Goal: Book appointment/travel/reservation

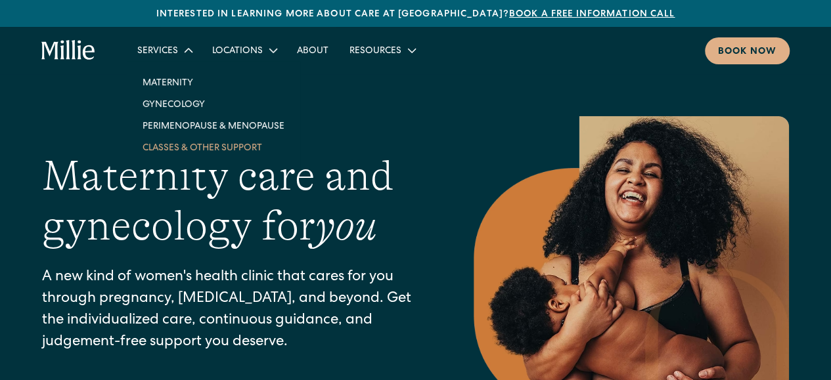
click at [185, 148] on link "Classes & Other Support" at bounding box center [213, 148] width 163 height 22
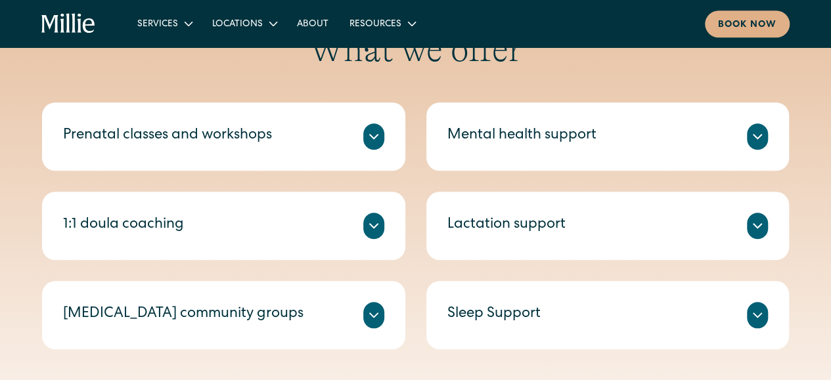
scroll to position [523, 0]
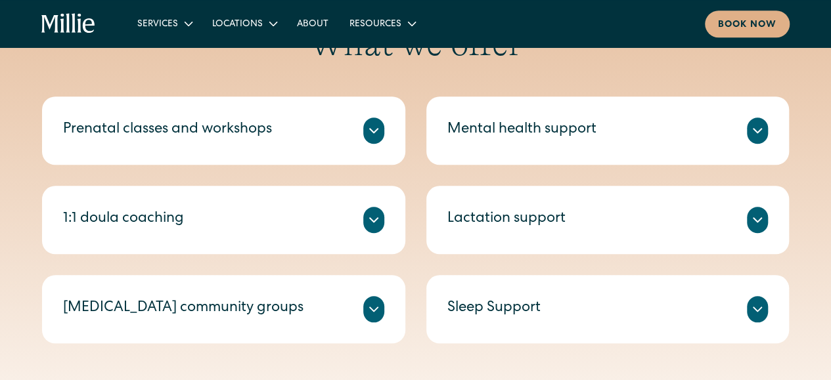
click at [379, 216] on icon at bounding box center [374, 220] width 16 height 16
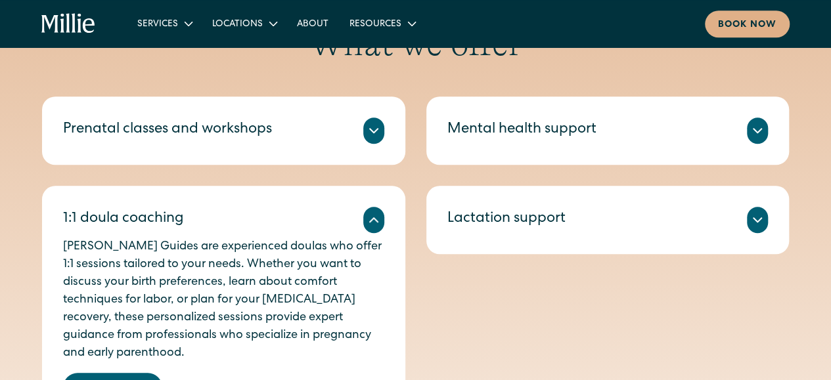
click at [379, 220] on icon at bounding box center [374, 220] width 16 height 16
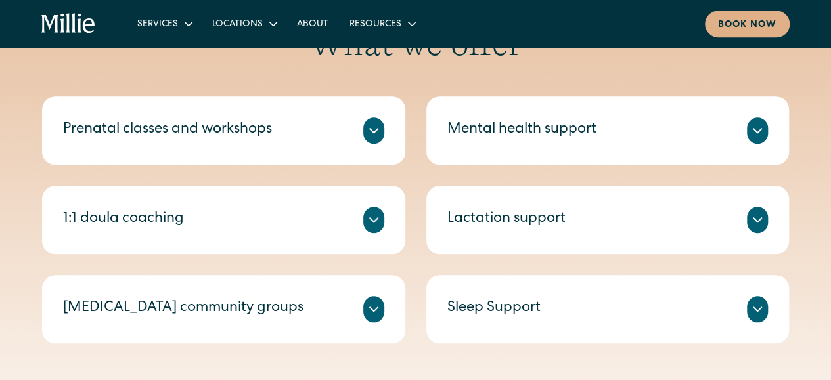
click at [375, 310] on icon at bounding box center [374, 310] width 16 height 16
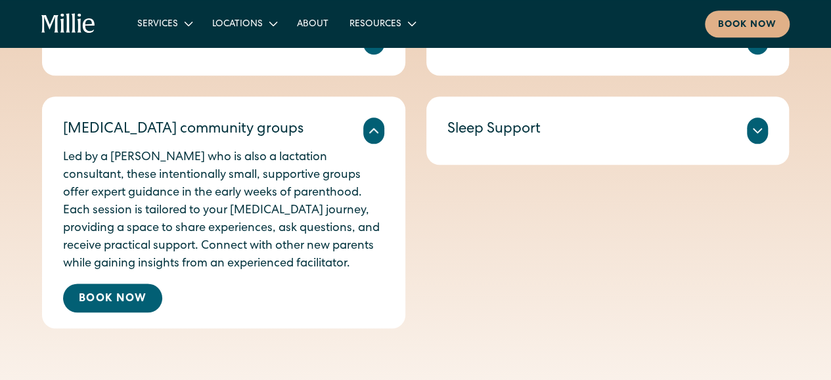
scroll to position [724, 0]
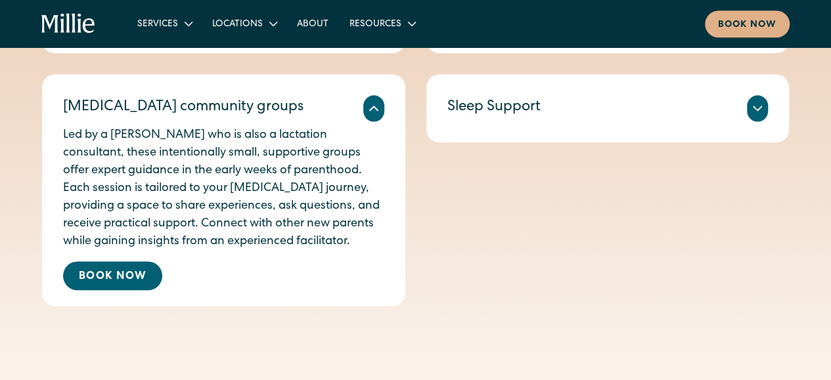
click at [377, 101] on icon at bounding box center [374, 109] width 16 height 16
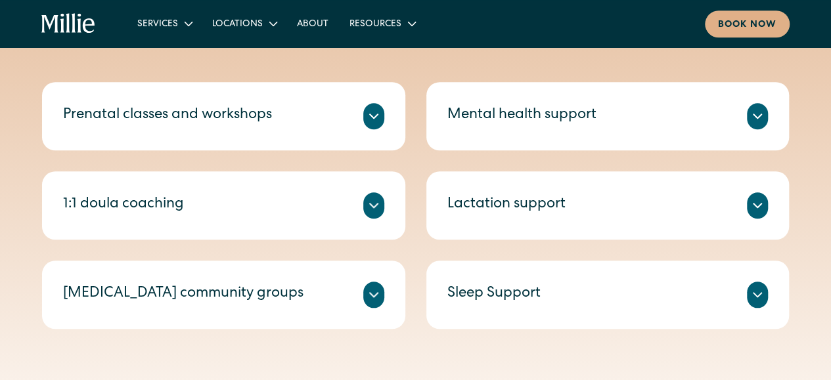
scroll to position [531, 0]
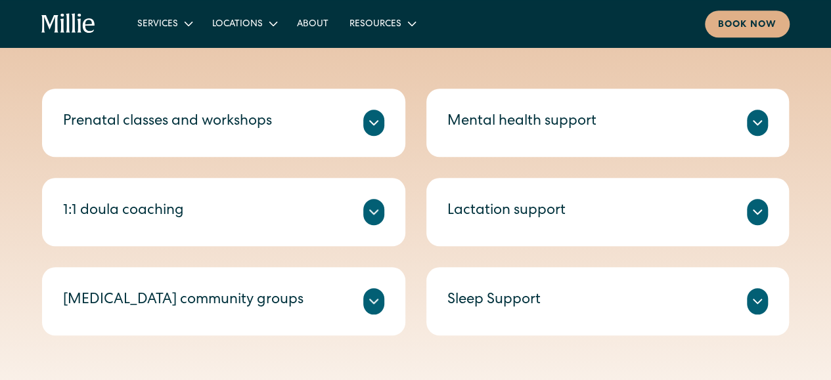
click at [760, 116] on icon at bounding box center [758, 123] width 16 height 16
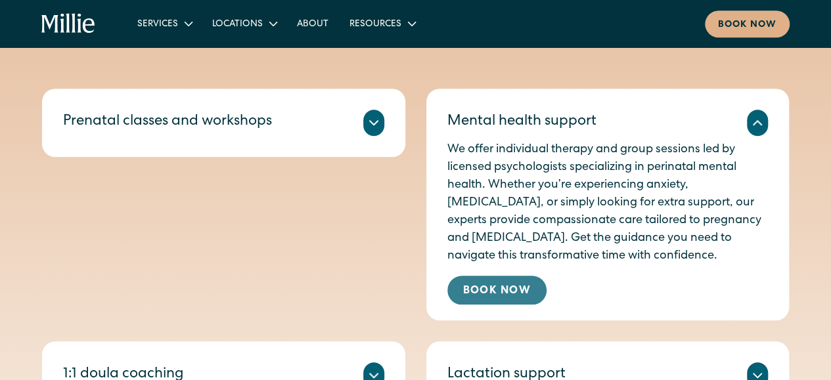
click at [496, 294] on link "Book Now" at bounding box center [497, 290] width 99 height 29
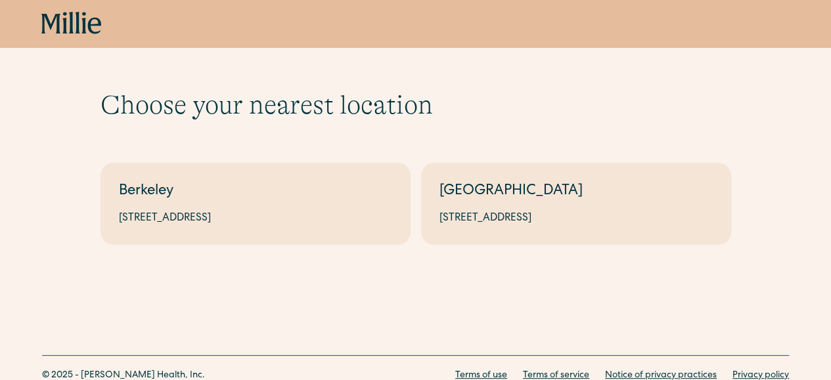
scroll to position [49, 0]
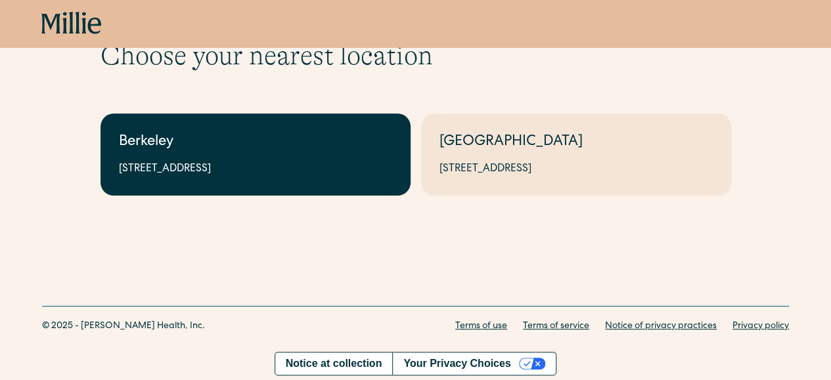
click at [192, 124] on link "Berkeley [STREET_ADDRESS]" at bounding box center [256, 155] width 310 height 82
